Goal: Transaction & Acquisition: Book appointment/travel/reservation

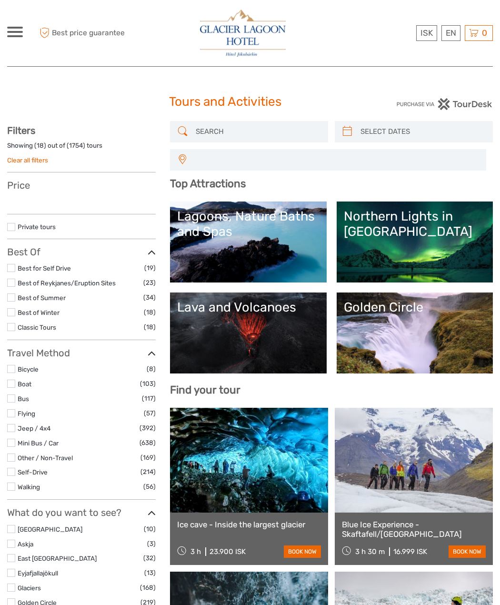
select select
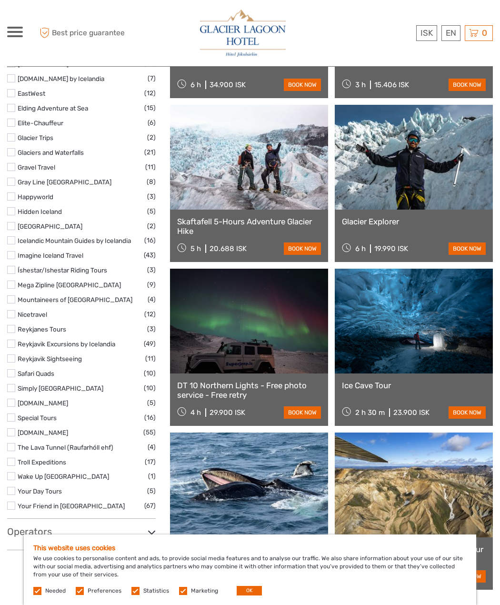
scroll to position [1524, 0]
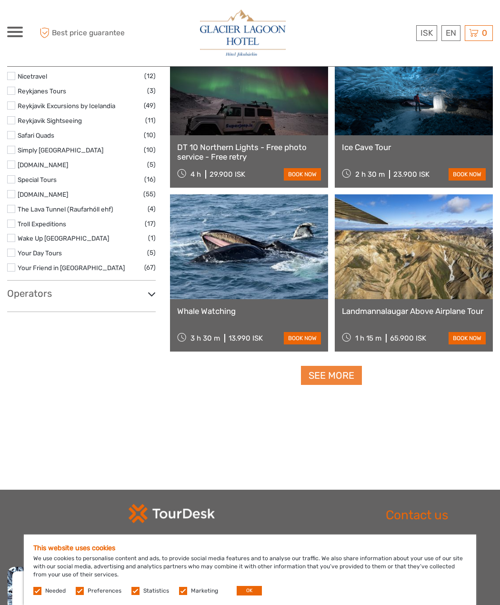
click at [338, 377] on link "See more" at bounding box center [331, 376] width 61 height 20
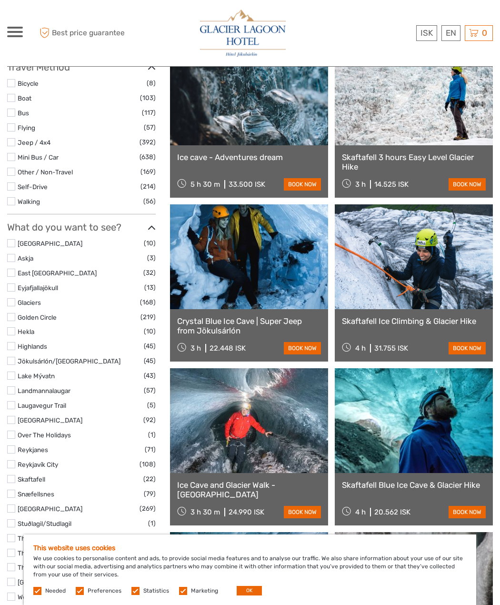
scroll to position [332, 0]
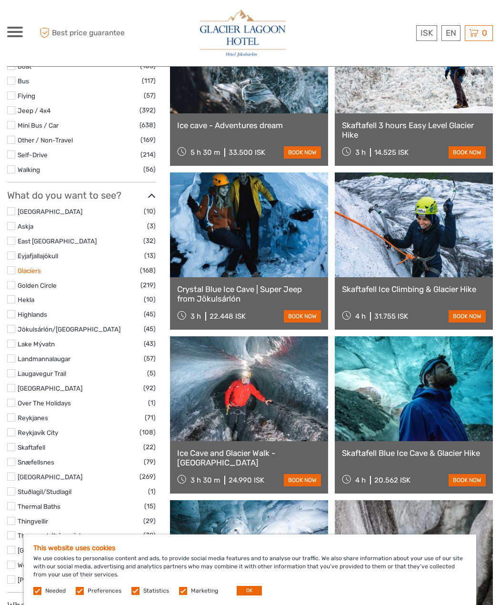
click at [30, 272] on link "Glaciers" at bounding box center [29, 271] width 23 height 8
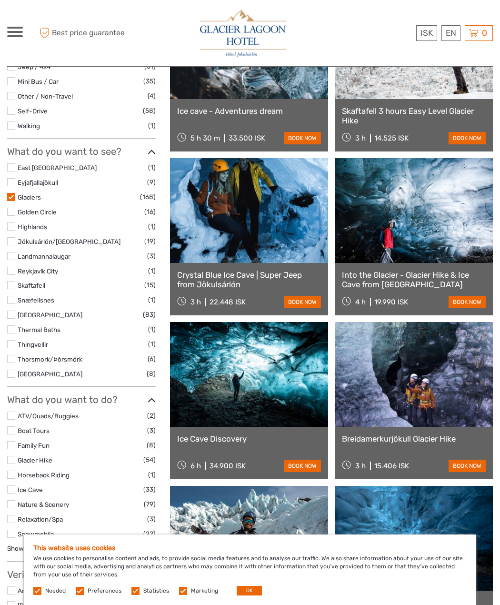
scroll to position [435, 0]
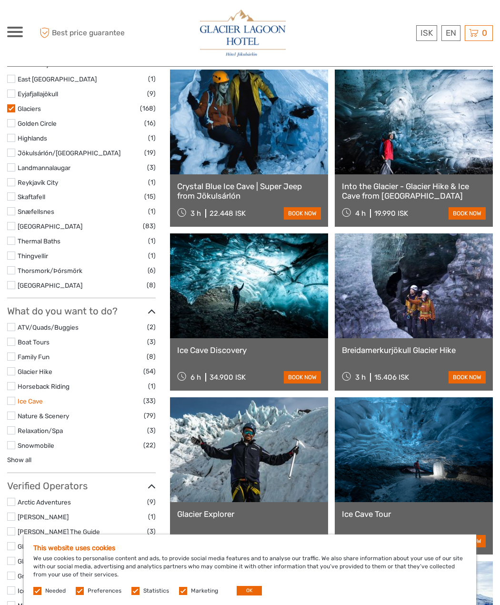
click at [20, 400] on link "Ice Cave" at bounding box center [30, 401] width 25 height 8
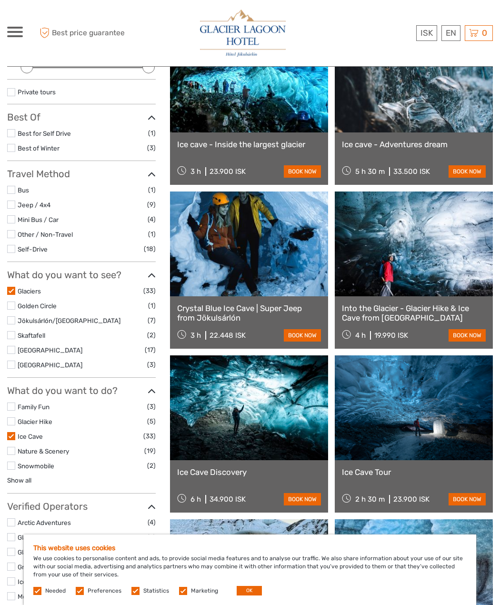
scroll to position [197, 0]
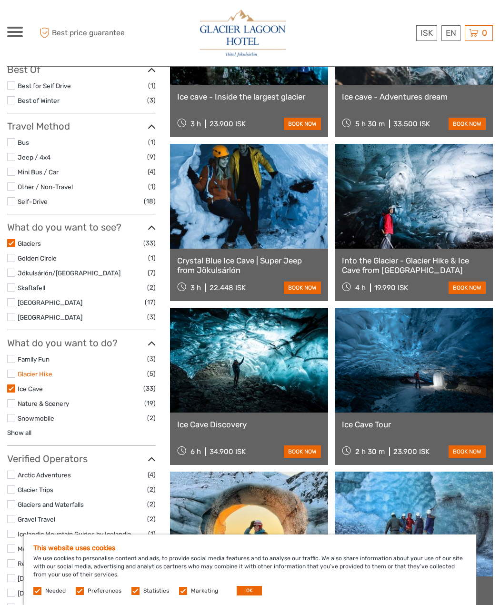
click at [29, 375] on link "Glacier Hike" at bounding box center [35, 374] width 35 height 8
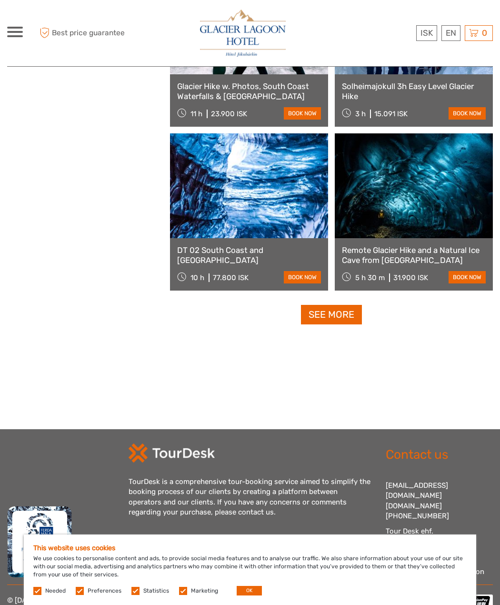
scroll to position [1380, 0]
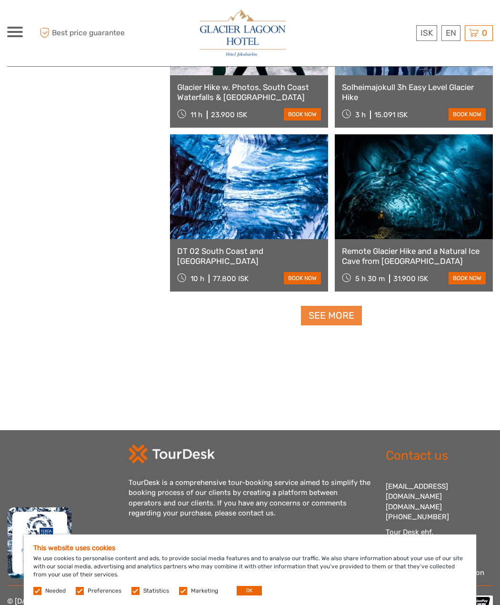
click at [332, 311] on link "See more" at bounding box center [331, 316] width 61 height 20
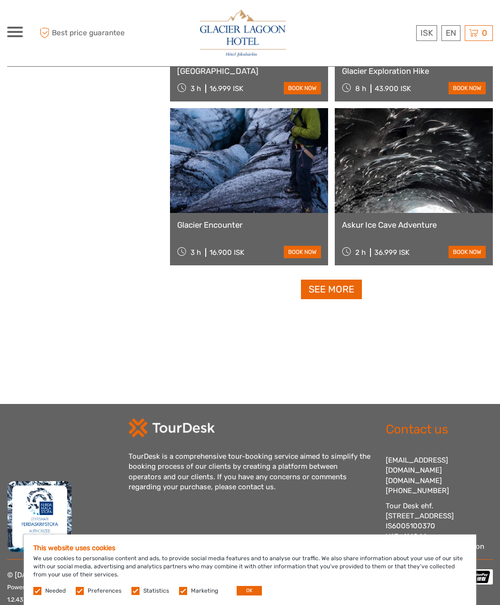
scroll to position [2903, 0]
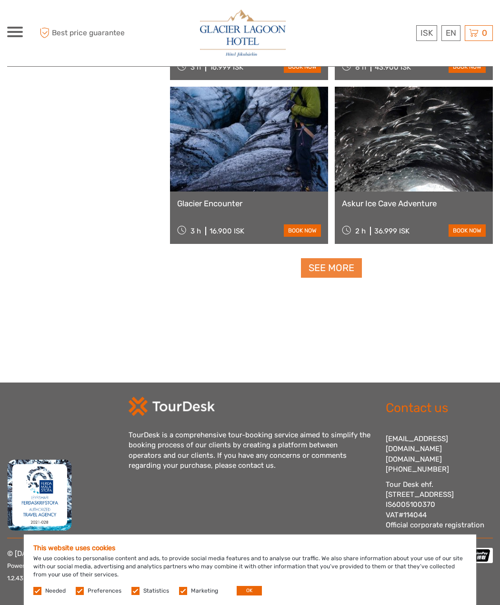
click at [323, 269] on link "See more" at bounding box center [331, 268] width 61 height 20
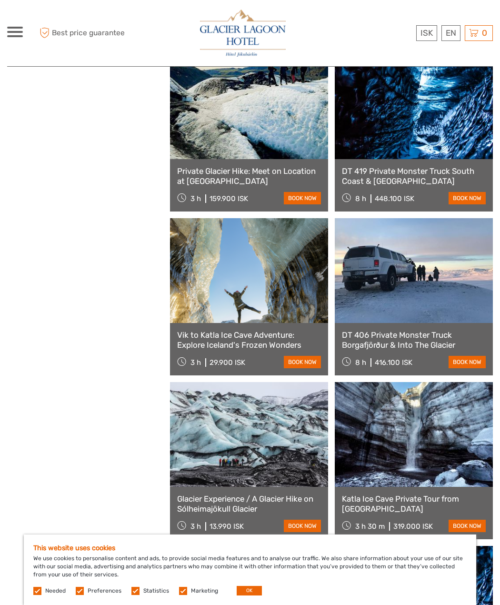
scroll to position [4378, 0]
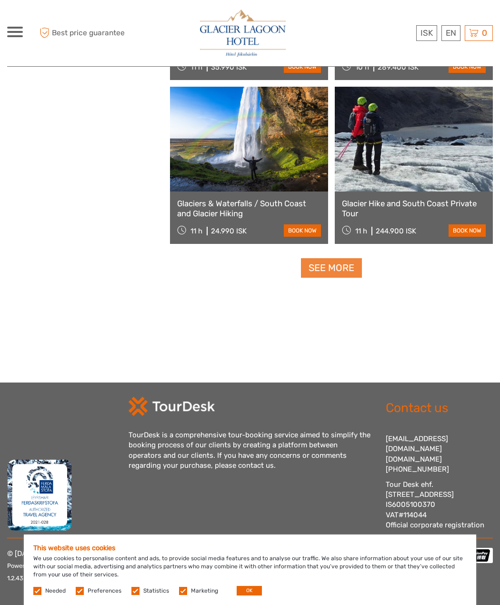
click at [338, 272] on link "See more" at bounding box center [331, 268] width 61 height 20
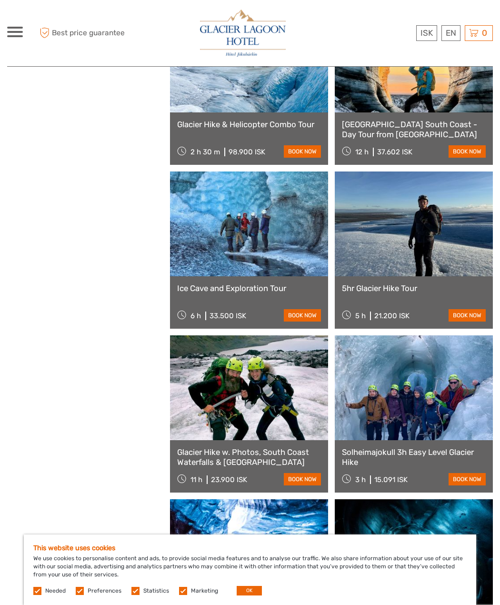
scroll to position [0, 0]
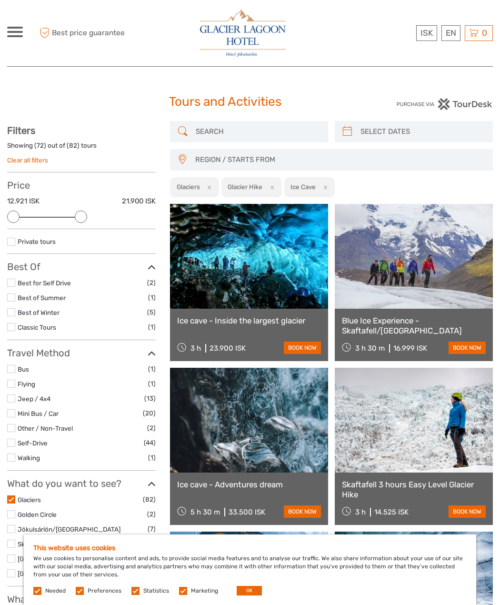
drag, startPoint x: 152, startPoint y: 214, endPoint x: 81, endPoint y: 222, distance: 71.4
click at [81, 222] on div at bounding box center [81, 217] width 12 height 12
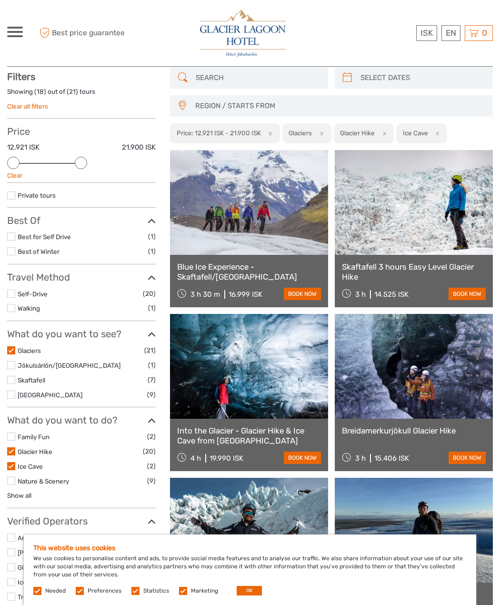
scroll to position [54, 0]
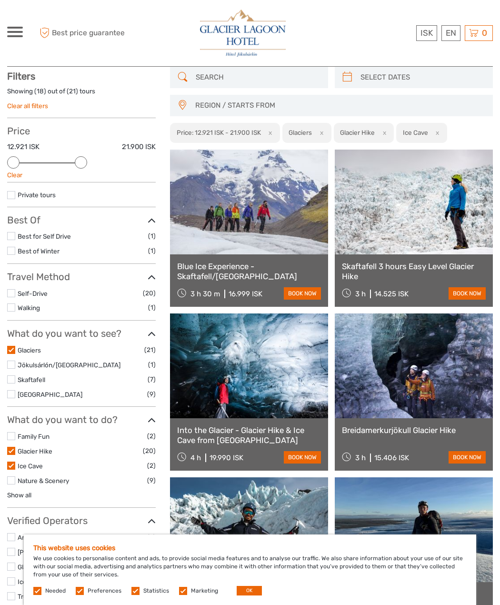
drag, startPoint x: 78, startPoint y: 166, endPoint x: 72, endPoint y: 163, distance: 6.8
click at [72, 163] on div "Price 12.921 ISK 21.900 ISK Clear" at bounding box center [81, 153] width 149 height 57
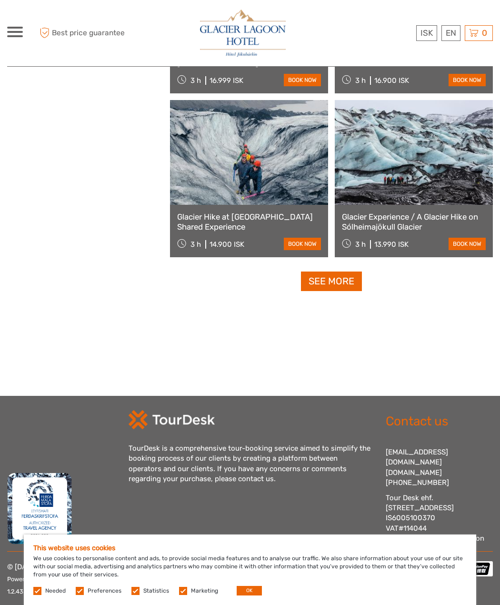
scroll to position [1428, 0]
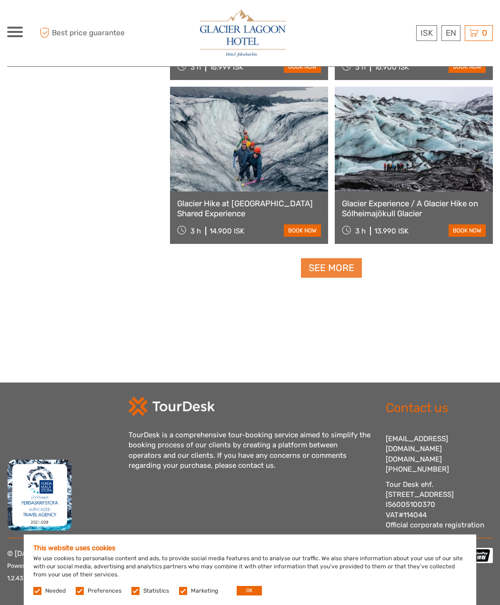
click at [334, 269] on link "See more" at bounding box center [331, 268] width 61 height 20
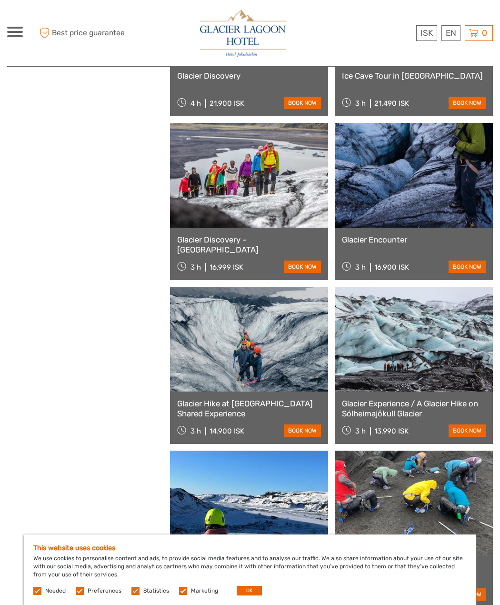
scroll to position [1239, 0]
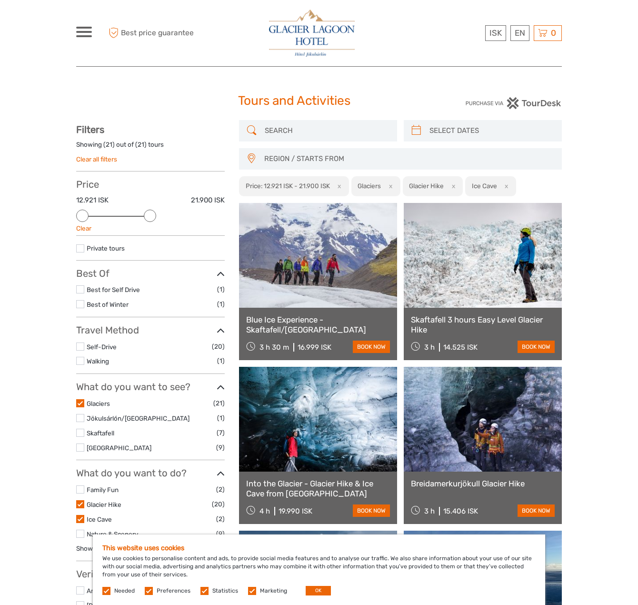
scroll to position [0, 0]
